Goal: Task Accomplishment & Management: Use online tool/utility

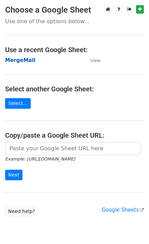
click at [23, 61] on strong "MergeMail" at bounding box center [20, 60] width 30 height 6
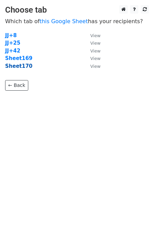
click at [27, 67] on strong "Sheet170" at bounding box center [18, 66] width 27 height 6
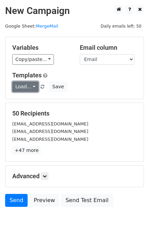
click at [35, 86] on link "Load..." at bounding box center [25, 87] width 26 height 11
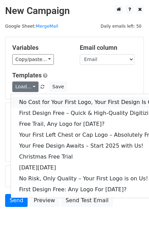
click at [41, 98] on link "No Cost for Your First Logo, Your First Design Is On Us!" at bounding box center [93, 102] width 164 height 11
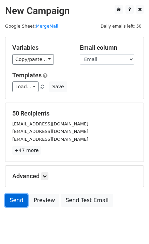
click at [21, 200] on link "Send" at bounding box center [16, 200] width 23 height 13
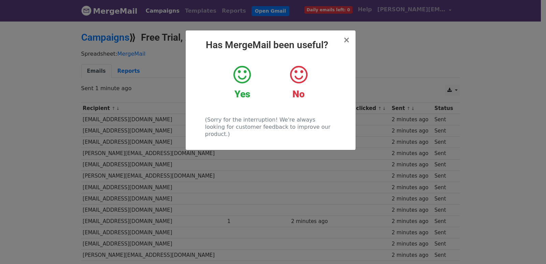
click at [158, 133] on div "× Has MergeMail been useful? Yes No (Sorry for the interruption! We're always l…" at bounding box center [273, 141] width 546 height 243
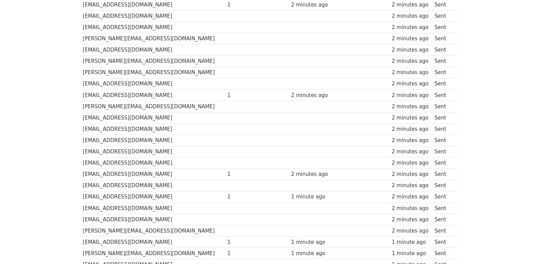
scroll to position [475, 0]
